Goal: Task Accomplishment & Management: Manage account settings

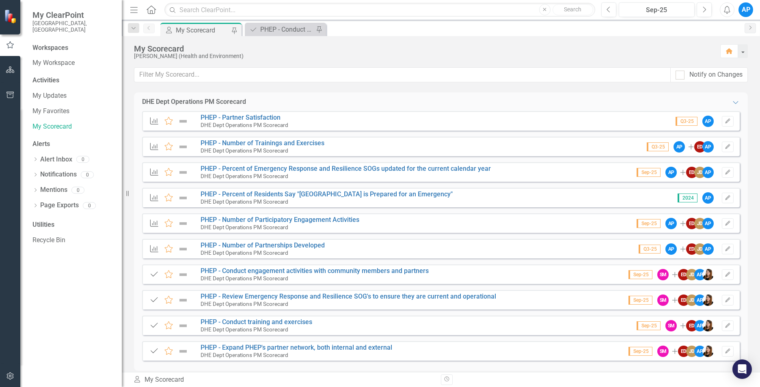
click at [285, 173] on small "DHE Dept Operations PM Scorecard" at bounding box center [245, 176] width 88 height 6
click at [285, 171] on link "PHEP - Percent of Emergency Response and Resilience SOGs updated for the curren…" at bounding box center [346, 169] width 290 height 8
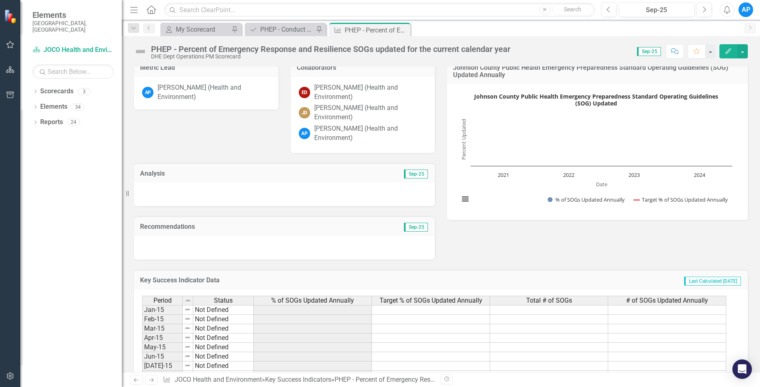
scroll to position [162, 0]
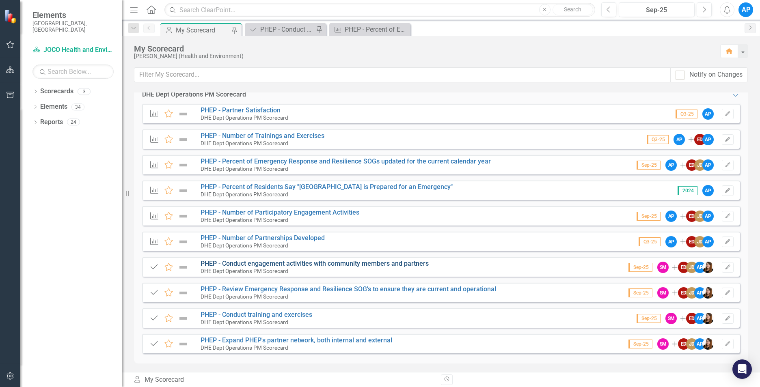
scroll to position [9, 0]
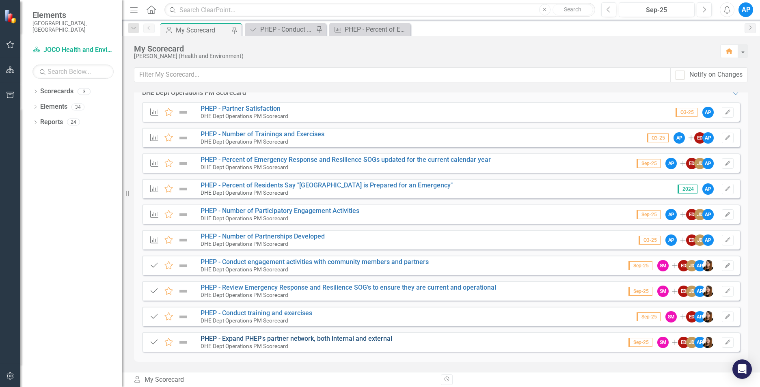
click at [274, 338] on link "PHEP - Expand PHEP's partner network, both internal and external" at bounding box center [297, 339] width 192 height 8
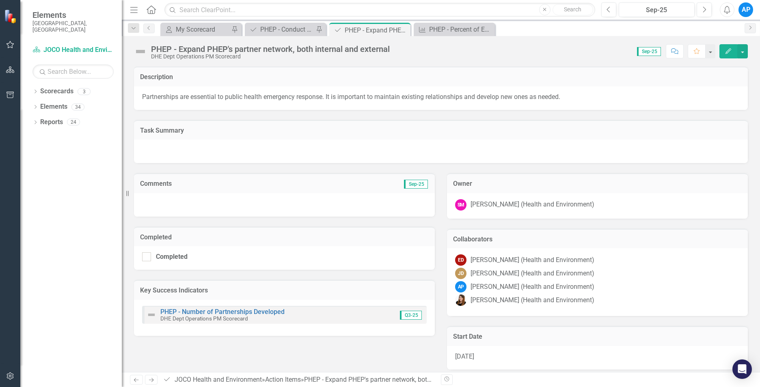
click at [184, 200] on div at bounding box center [284, 205] width 301 height 24
click at [183, 200] on div at bounding box center [284, 205] width 301 height 24
click at [178, 203] on div at bounding box center [284, 205] width 301 height 24
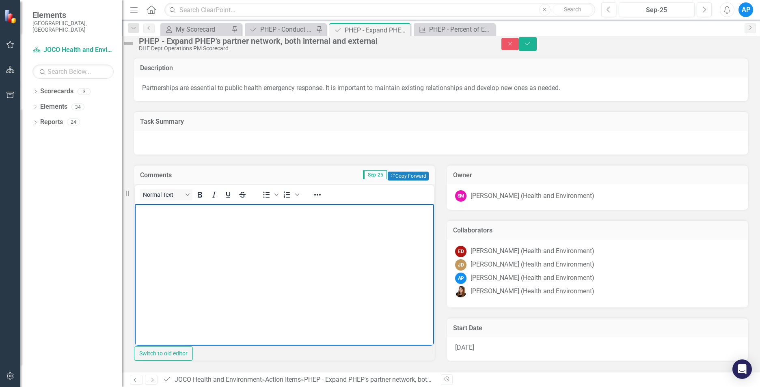
click at [170, 221] on body "Rich Text Area. Press ALT-0 for help." at bounding box center [284, 265] width 299 height 122
click at [531, 46] on icon "Save" at bounding box center [527, 44] width 7 height 6
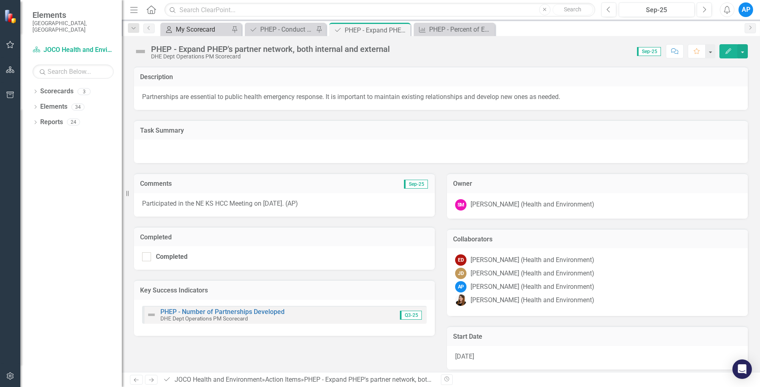
click at [192, 32] on div "My Scorecard" at bounding box center [203, 29] width 54 height 10
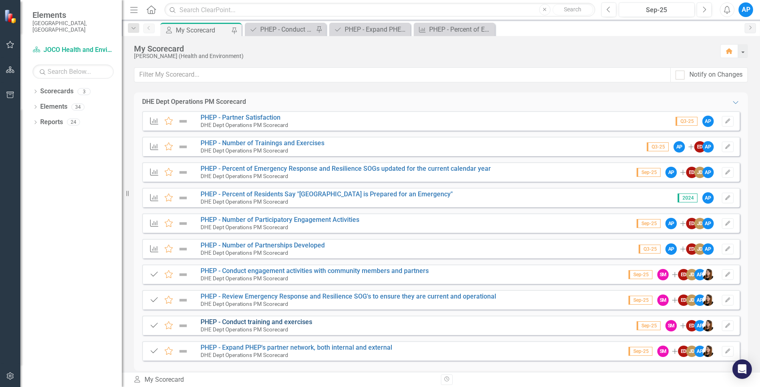
click at [280, 319] on link "PHEP - Conduct training and exercises" at bounding box center [257, 322] width 112 height 8
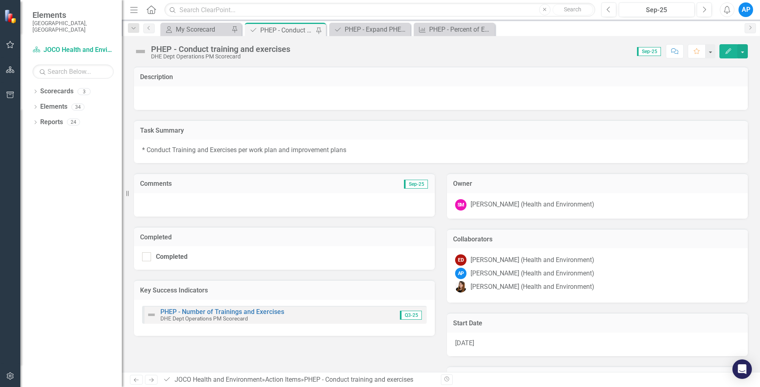
click at [179, 204] on div at bounding box center [284, 205] width 301 height 24
click at [155, 204] on div at bounding box center [284, 205] width 301 height 24
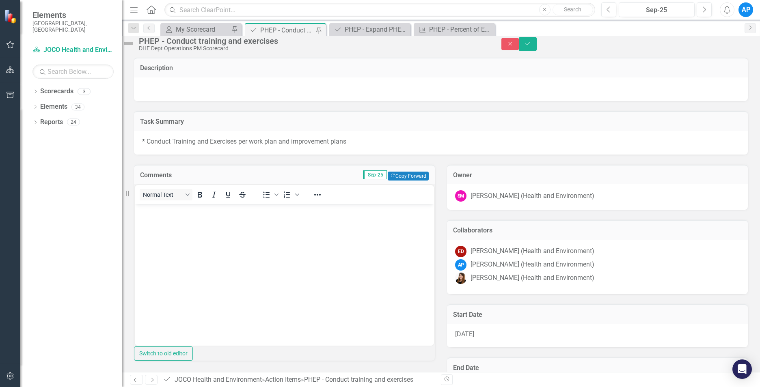
click at [162, 233] on body "Rich Text Area. Press ALT-0 for help." at bounding box center [284, 265] width 299 height 122
click at [531, 46] on icon "Save" at bounding box center [527, 44] width 7 height 6
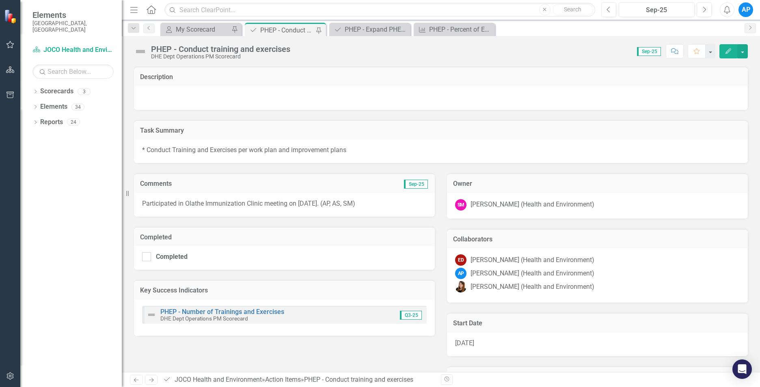
click at [341, 203] on p "Participated in Olathe Immunization Clinic meeting on [DATE]. (AP, AS, SM)" at bounding box center [284, 203] width 285 height 9
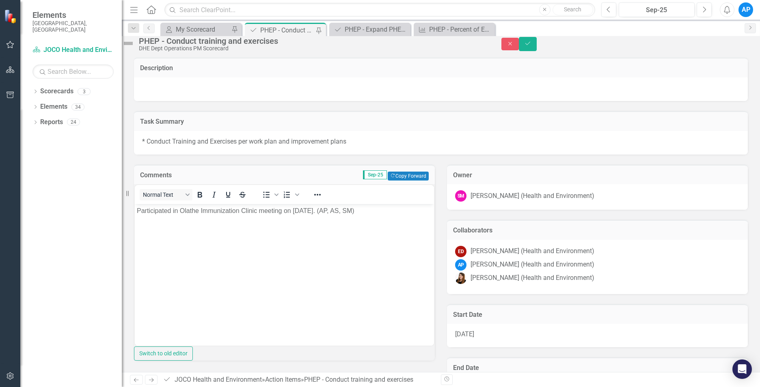
click at [368, 211] on p "Participated in Olathe Immunization Clinic meeting on [DATE]. (AP, AS, SM)" at bounding box center [284, 211] width 295 height 10
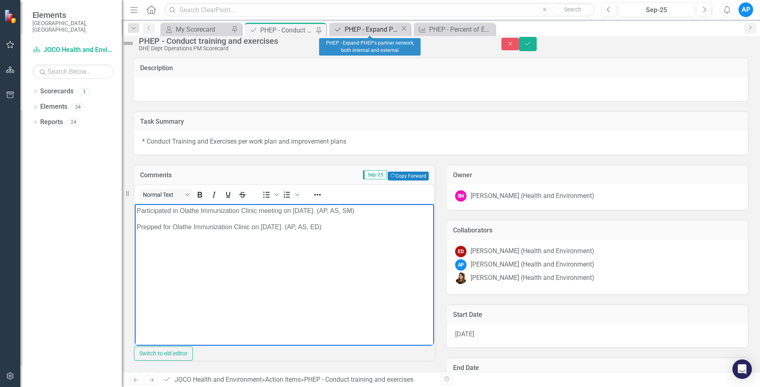
click at [382, 27] on div "PHEP - Expand PHEP's partner network, both internal and external" at bounding box center [373, 29] width 56 height 10
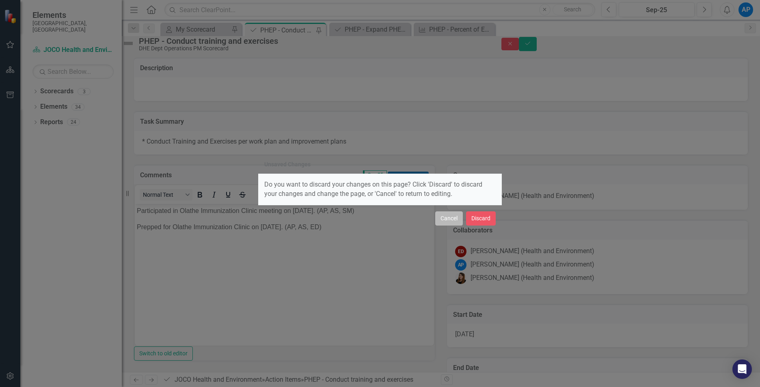
click at [451, 220] on button "Cancel" at bounding box center [449, 219] width 28 height 14
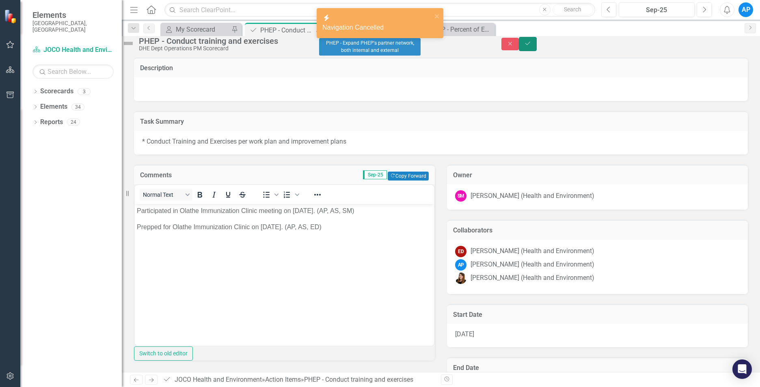
click at [531, 46] on icon "Save" at bounding box center [527, 44] width 7 height 6
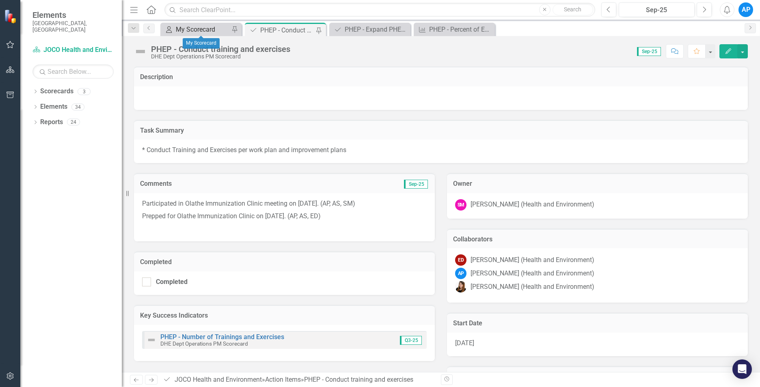
click at [174, 32] on link "My Scorecard My Scorecard" at bounding box center [195, 29] width 67 height 10
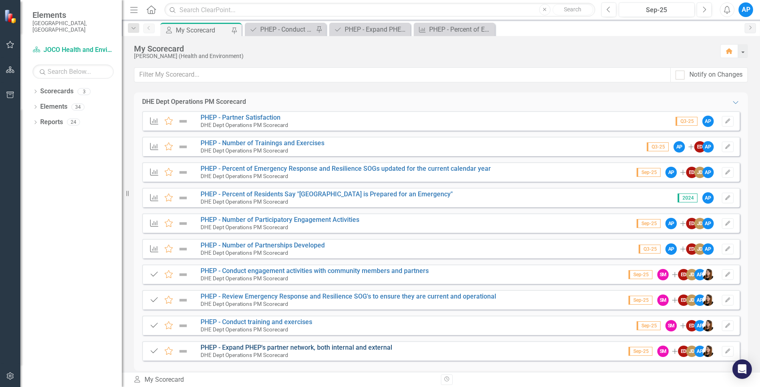
click at [304, 346] on link "PHEP - Expand PHEP's partner network, both internal and external" at bounding box center [297, 348] width 192 height 8
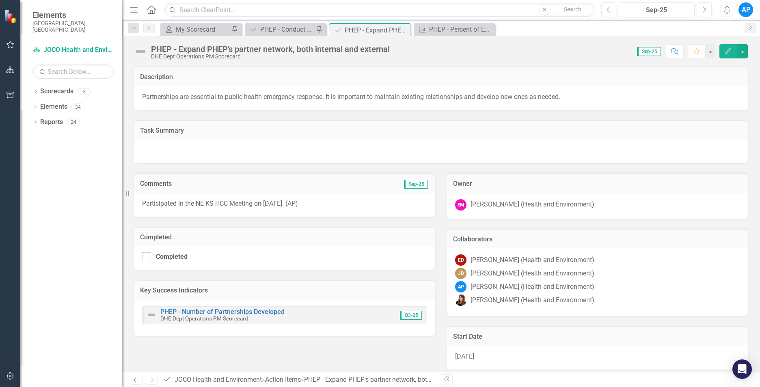
click at [331, 208] on div "Participated in the NE KS HCC Meeting on [DATE]. (AP)" at bounding box center [284, 205] width 301 height 24
click at [331, 208] on p "Participated in the NE KS HCC Meeting on [DATE]. (AP)" at bounding box center [284, 203] width 285 height 9
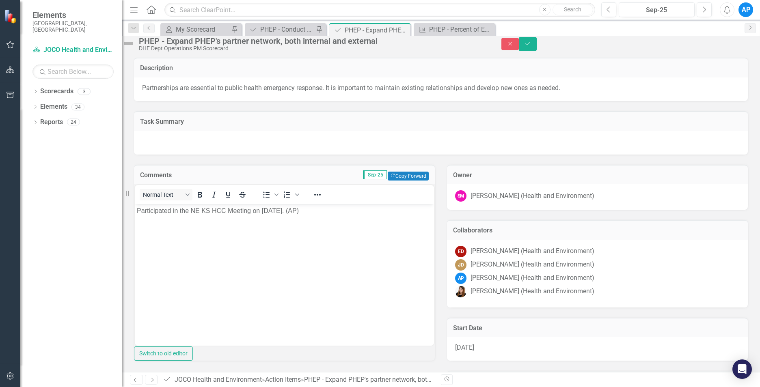
click at [327, 217] on body "Participated in the NE KS HCC Meeting on [DATE]. (AP)" at bounding box center [284, 265] width 299 height 122
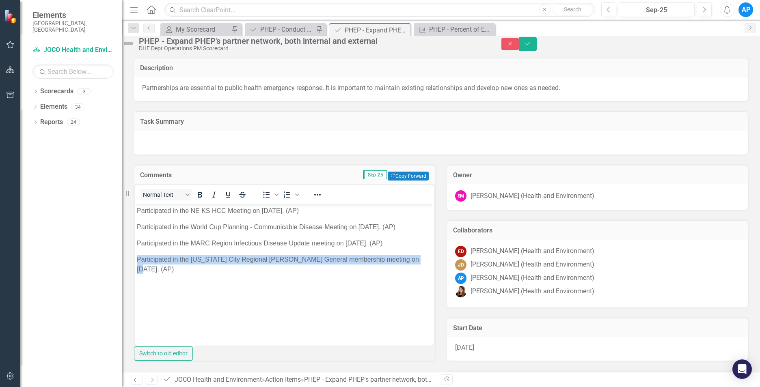
drag, startPoint x: 154, startPoint y: 270, endPoint x: 138, endPoint y: 260, distance: 18.2
click at [138, 260] on p "Participated in the [US_STATE] City Regional [PERSON_NAME] General membership m…" at bounding box center [284, 264] width 295 height 19
copy p "Participated in the [US_STATE] City Regional [PERSON_NAME] General membership m…"
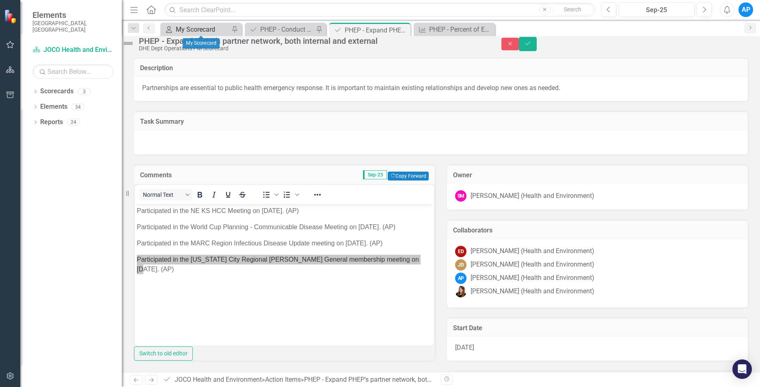
click at [192, 32] on div "My Scorecard" at bounding box center [203, 29] width 54 height 10
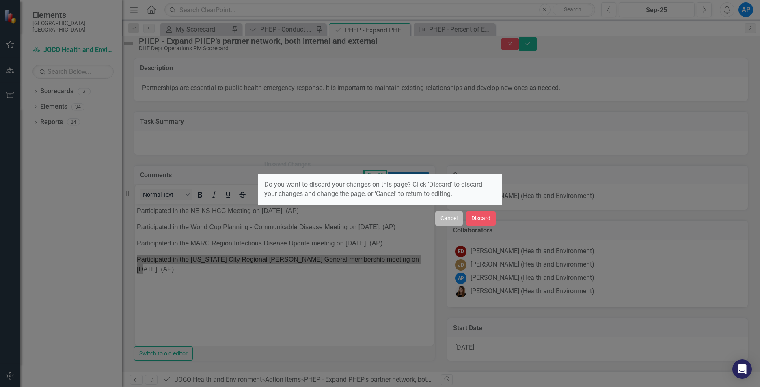
click at [446, 221] on button "Cancel" at bounding box center [449, 219] width 28 height 14
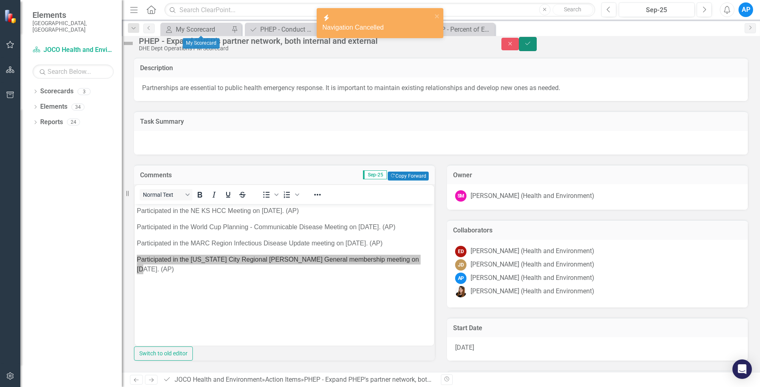
click at [531, 46] on icon "Save" at bounding box center [527, 44] width 7 height 6
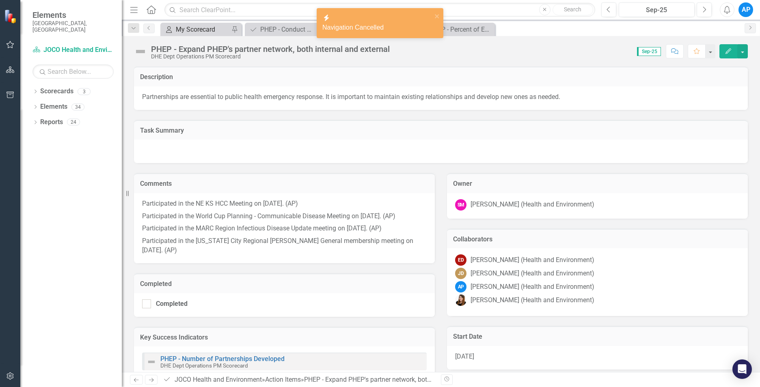
click at [181, 29] on div "My Scorecard" at bounding box center [203, 29] width 54 height 10
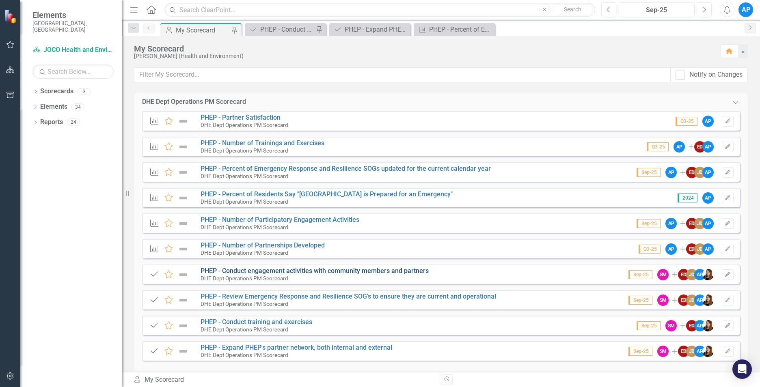
click at [278, 268] on link "PHEP - Conduct engagement activities with community members and partners" at bounding box center [315, 271] width 228 height 8
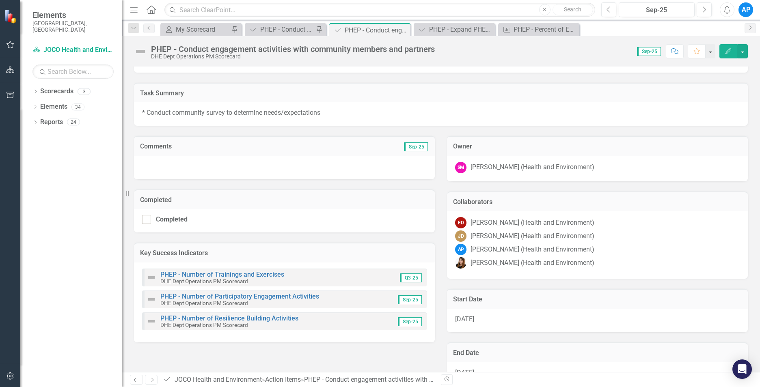
scroll to position [68, 0]
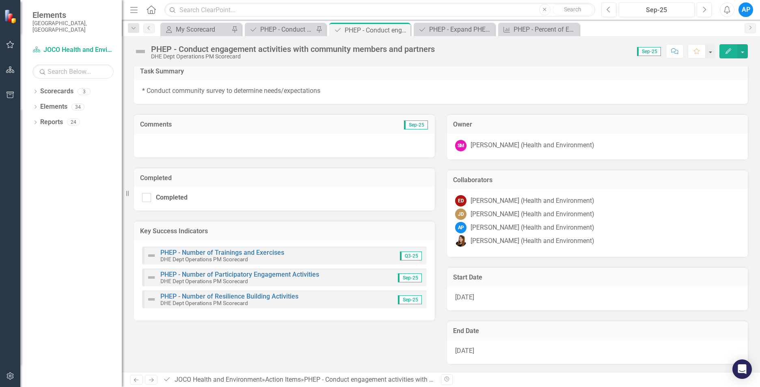
click at [164, 147] on div at bounding box center [284, 146] width 301 height 24
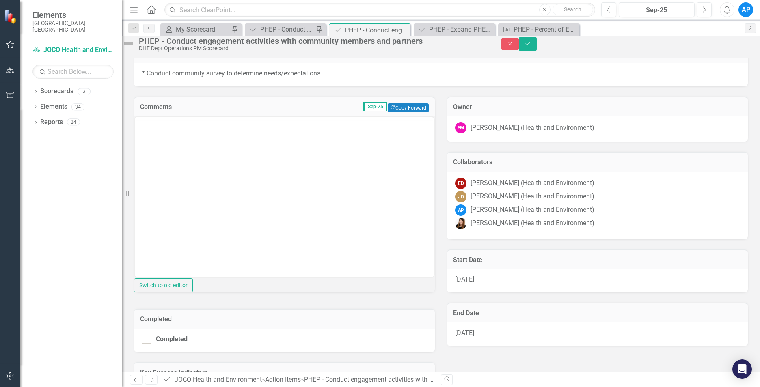
scroll to position [0, 0]
click at [166, 153] on body "Rich Text Area. Press ALT-0 for help." at bounding box center [284, 197] width 299 height 122
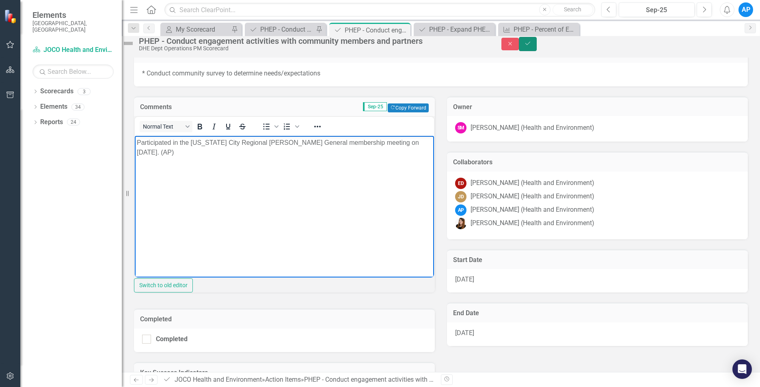
click at [537, 51] on button "Save" at bounding box center [528, 44] width 18 height 14
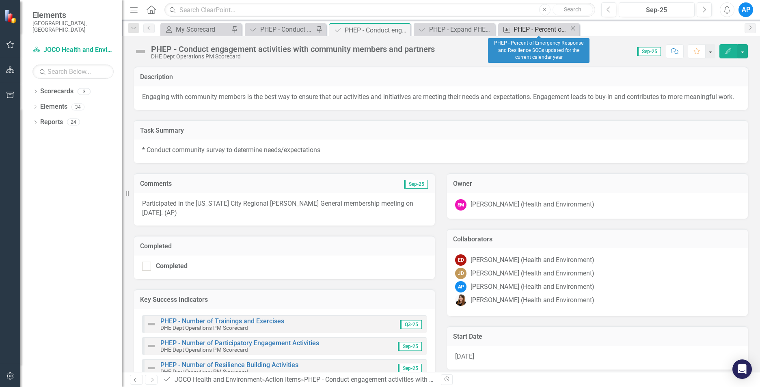
click at [522, 26] on div "PHEP - Percent of Emergency Response and Resilience SOGs updated for the curren…" at bounding box center [542, 29] width 56 height 10
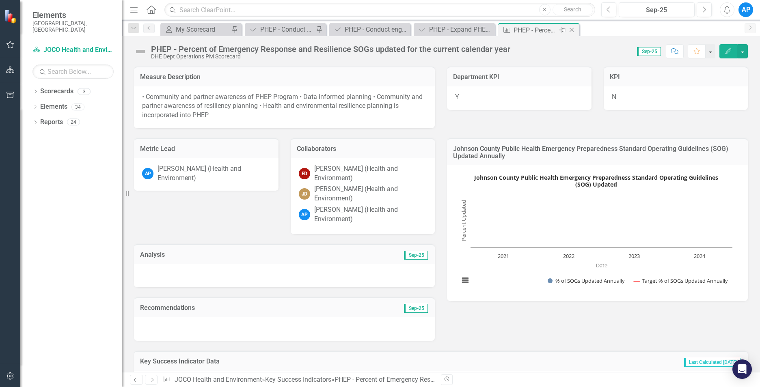
click at [573, 31] on icon at bounding box center [572, 30] width 4 height 4
click at [469, 30] on div "PHEP - Percent of Emergency Response and Resilience SOGs updated for the curren…" at bounding box center [450, 30] width 43 height 10
click at [486, 30] on icon "Close" at bounding box center [487, 30] width 8 height 6
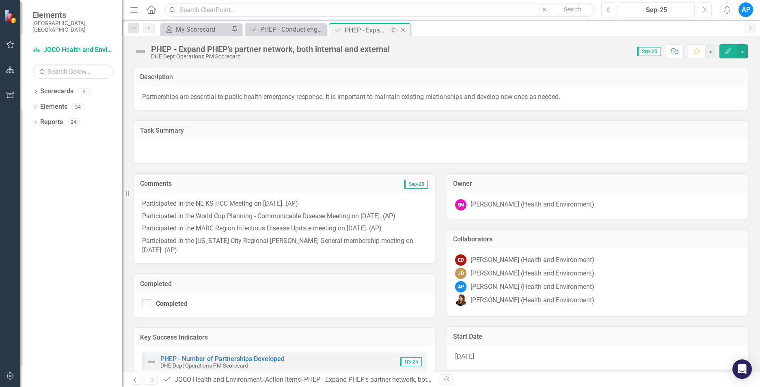
click at [372, 31] on div "PHEP - Expand PHEP's partner network, both internal and external" at bounding box center [366, 30] width 43 height 10
click at [240, 232] on p "Participated in the MARC Region Infectious Disease Update meeting on [DATE]. (A…" at bounding box center [284, 228] width 285 height 13
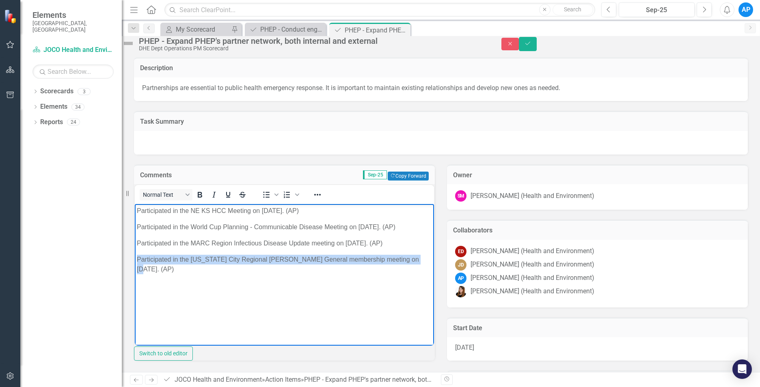
drag, startPoint x: 169, startPoint y: 270, endPoint x: 118, endPoint y: 260, distance: 52.2
click at [135, 260] on html "Participated in the NE KS HCC Meeting on [DATE]. (AP) Participated in the World…" at bounding box center [284, 265] width 299 height 122
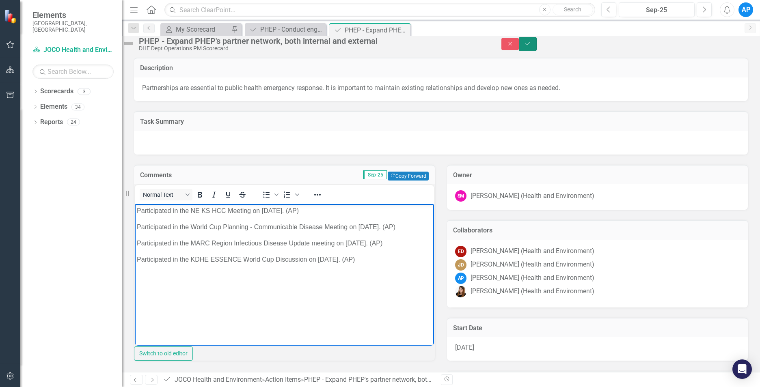
click at [537, 45] on button "Save" at bounding box center [528, 44] width 18 height 14
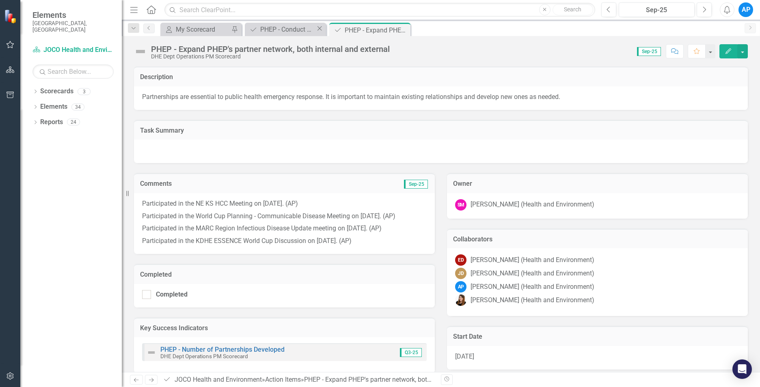
click at [322, 28] on icon "Close" at bounding box center [319, 28] width 8 height 6
click at [309, 28] on icon at bounding box center [309, 30] width 6 height 5
click at [306, 30] on div "PHEP - Expand PHEP's partner network, both internal and external" at bounding box center [287, 30] width 54 height 10
click at [348, 30] on div "My Scorecard My Scorecard Pin Action Item PHEP - Expand PHEP's partner network,…" at bounding box center [450, 29] width 582 height 13
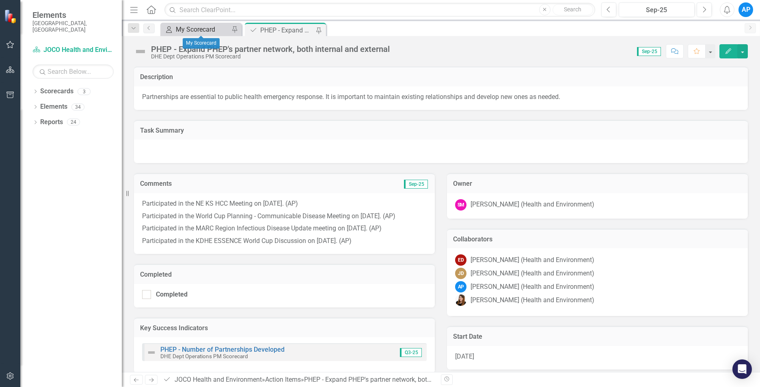
click at [223, 29] on div "My Scorecard" at bounding box center [203, 29] width 54 height 10
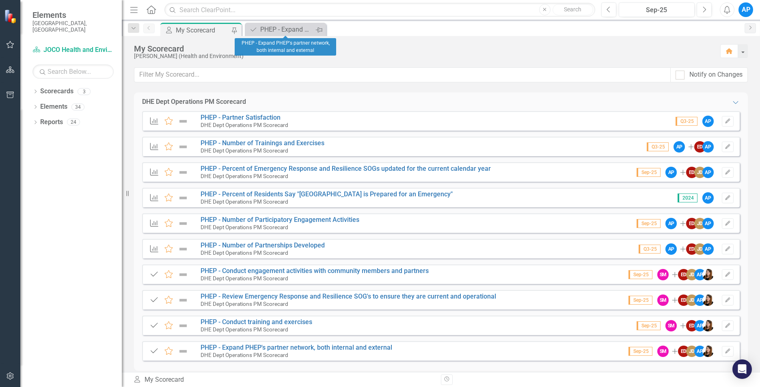
click at [322, 28] on icon "Pin" at bounding box center [318, 30] width 6 height 8
click at [317, 32] on icon "Close" at bounding box center [319, 28] width 8 height 6
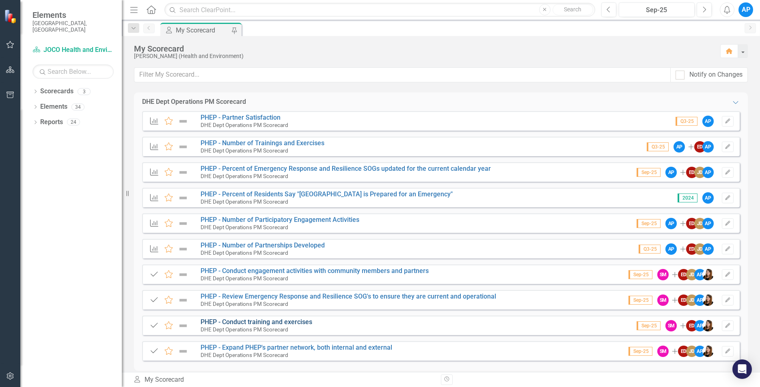
click at [268, 320] on link "PHEP - Conduct training and exercises" at bounding box center [257, 322] width 112 height 8
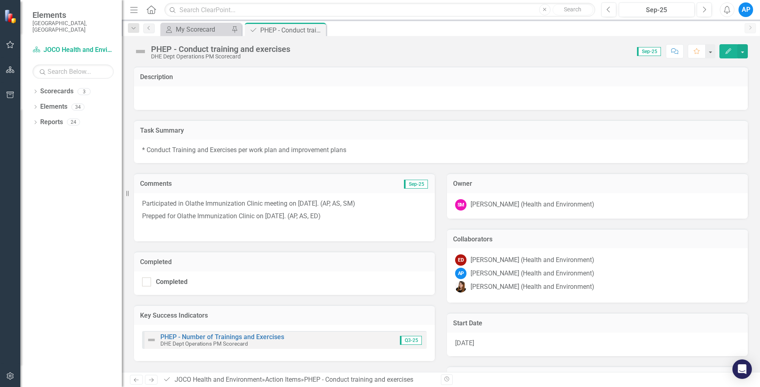
click at [343, 223] on p at bounding box center [284, 227] width 285 height 11
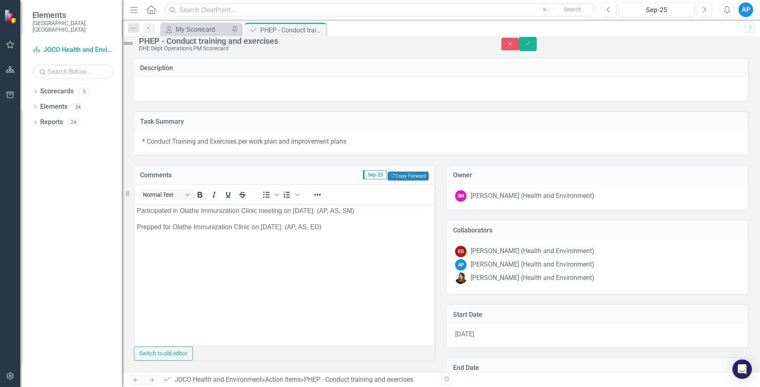
click at [205, 240] on p "Rich Text Area. Press ALT-0 for help." at bounding box center [284, 244] width 295 height 10
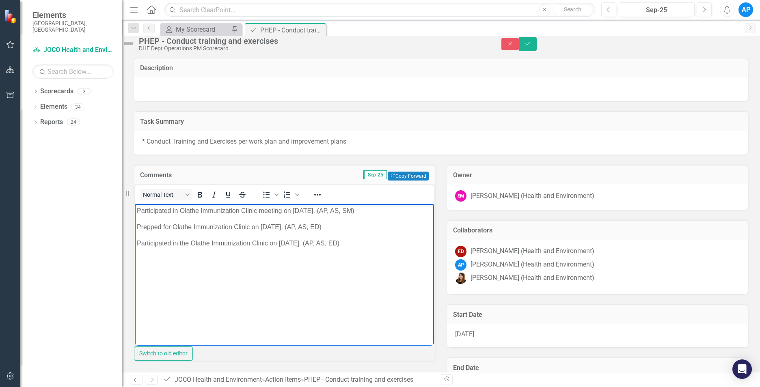
click at [373, 244] on p "Participated in the Olathe Immunization Clinic on [DATE]. (AP, AS, ED)" at bounding box center [284, 244] width 295 height 10
click at [531, 46] on icon "Save" at bounding box center [527, 44] width 7 height 6
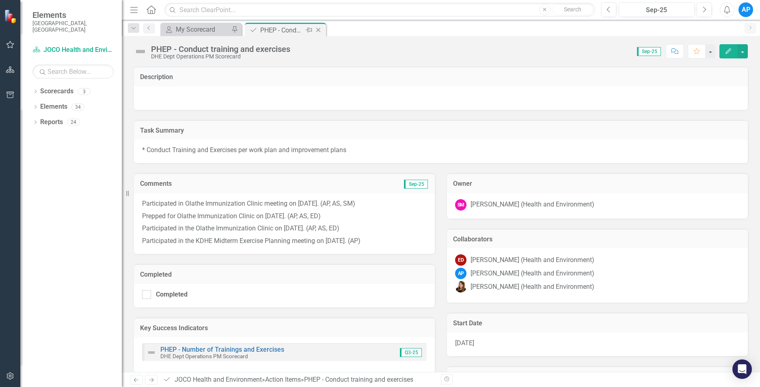
click at [322, 35] on div "Close" at bounding box center [319, 30] width 10 height 10
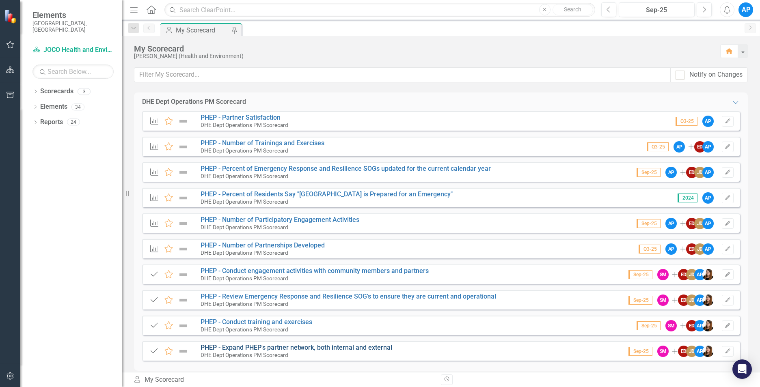
click at [276, 348] on link "PHEP - Expand PHEP's partner network, both internal and external" at bounding box center [297, 348] width 192 height 8
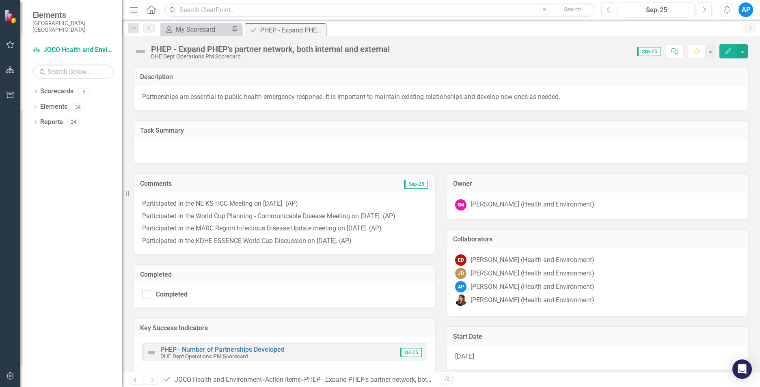
click at [385, 235] on p "Participated in the MARC Region Infectious Disease Update meeting on [DATE]. (A…" at bounding box center [284, 228] width 285 height 13
click at [386, 235] on p "Participated in the MARC Region Infectious Disease Update meeting on [DATE]. (A…" at bounding box center [284, 228] width 285 height 13
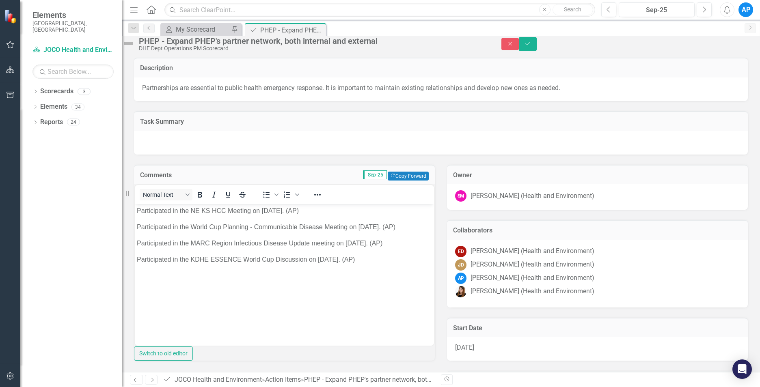
click at [363, 250] on body "Participated in the NE KS HCC Meeting on [DATE]. (AP) Participated in the World…" at bounding box center [284, 265] width 299 height 122
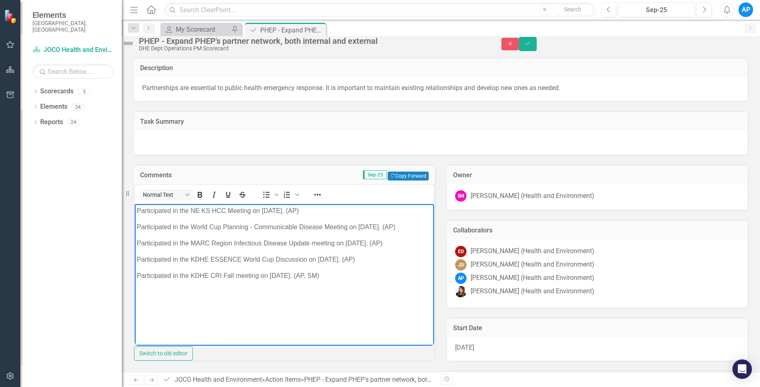
click at [350, 273] on p "Participated in the KDHE CRI Fall meeting on [DATE]. (AP, SM)" at bounding box center [284, 276] width 295 height 10
click at [307, 287] on p "Participated in the KS Metro HCC meeting on [DATE]. (AP)" at bounding box center [284, 292] width 295 height 10
click at [349, 293] on p "Participated in the KS Metro HCC meeting on [DATE]. (AP)" at bounding box center [284, 292] width 295 height 10
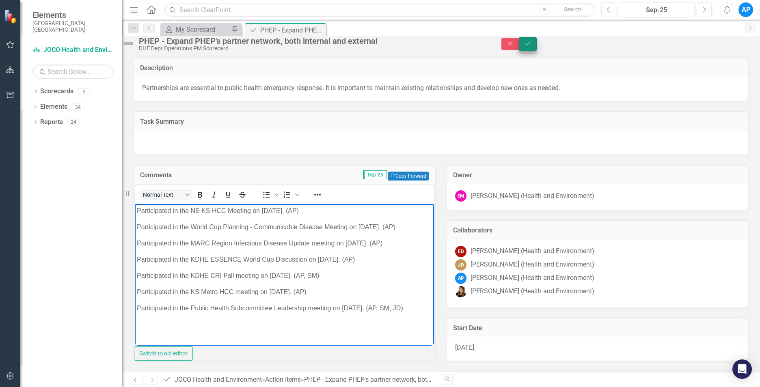
click at [531, 46] on icon "Save" at bounding box center [527, 44] width 7 height 6
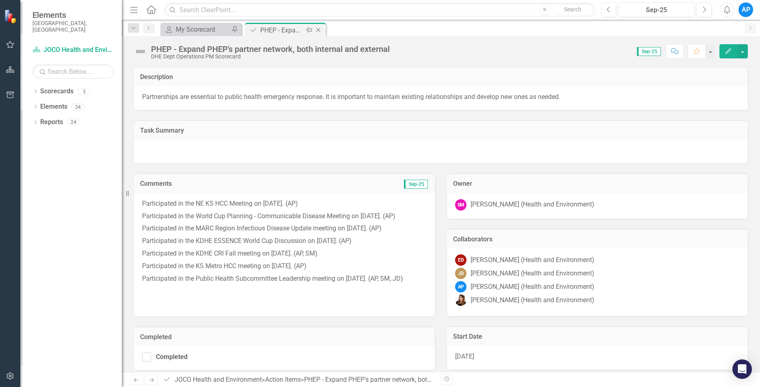
click at [320, 29] on icon "Close" at bounding box center [318, 30] width 8 height 6
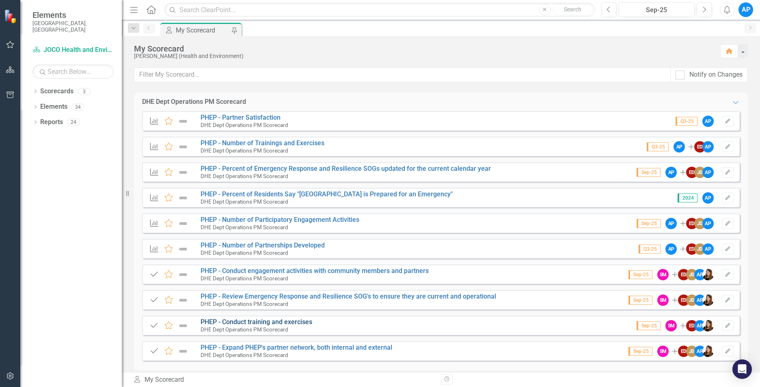
click at [259, 320] on link "PHEP - Conduct training and exercises" at bounding box center [257, 322] width 112 height 8
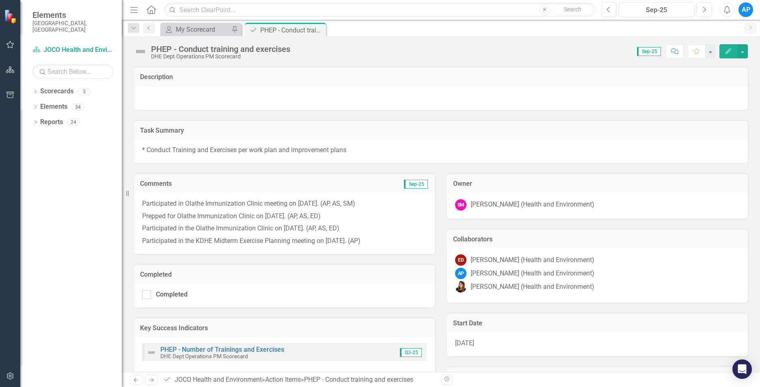
click at [377, 238] on p "Participated in the KDHE Midterm Exercise Planning meeting on [DATE]. (AP)" at bounding box center [284, 240] width 285 height 11
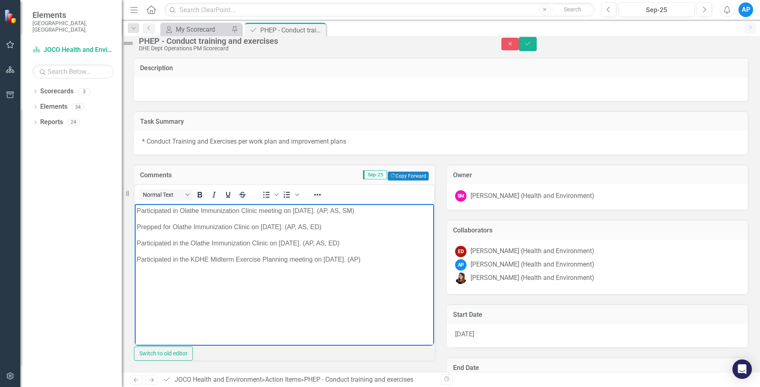
click at [376, 261] on p "Participated in the KDHE Midterm Exercise Planning meeting on [DATE]. (AP)" at bounding box center [284, 260] width 295 height 10
click at [385, 284] on body "Participated in Olathe Immunization Clinic meeting on [DATE]. (AP, AS, SM) Prep…" at bounding box center [284, 265] width 299 height 122
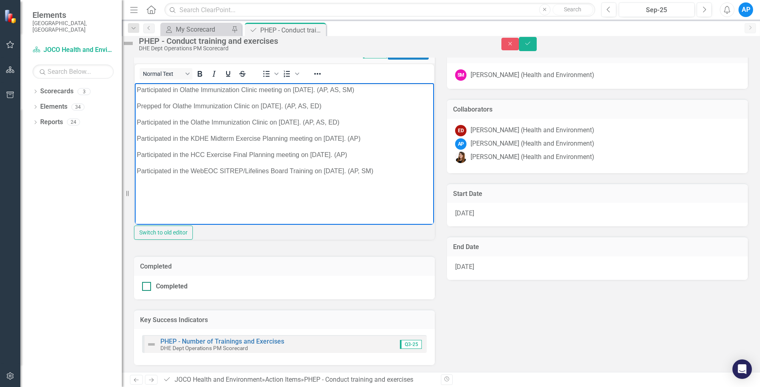
scroll to position [122, 0]
click at [531, 46] on icon "Save" at bounding box center [527, 44] width 7 height 6
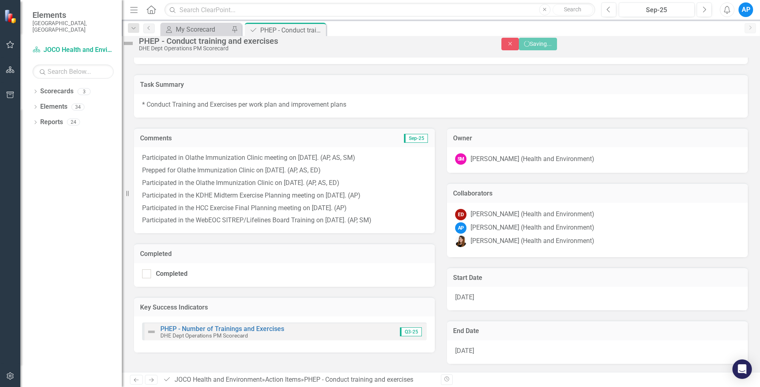
scroll to position [46, 0]
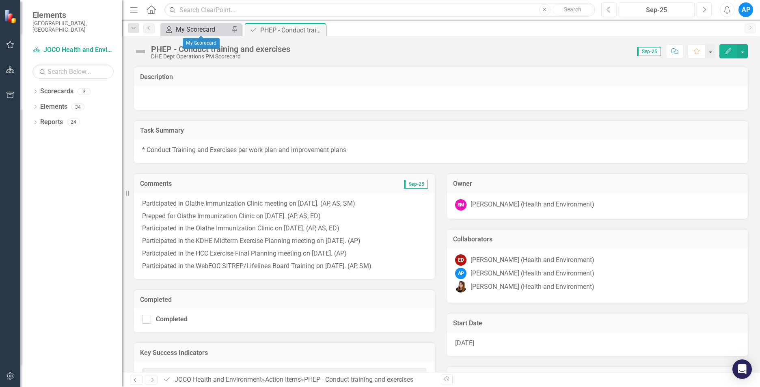
click at [207, 29] on div "My Scorecard" at bounding box center [203, 29] width 54 height 10
